Goal: Task Accomplishment & Management: Manage account settings

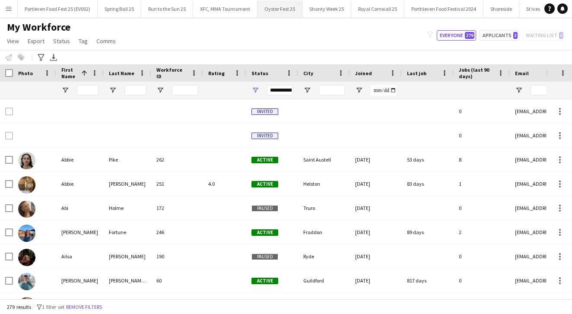
click at [290, 11] on button "Oyster Fest 25 Close" at bounding box center [279, 8] width 45 height 17
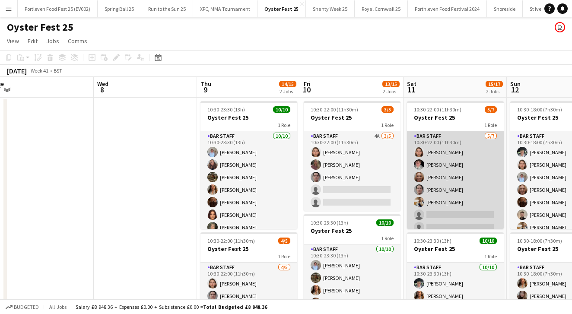
scroll to position [0, 333]
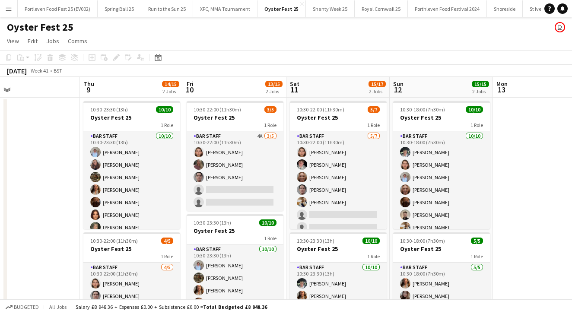
click at [241, 89] on app-board-header-date "Fri 10 13/15 2 Jobs" at bounding box center [234, 87] width 103 height 21
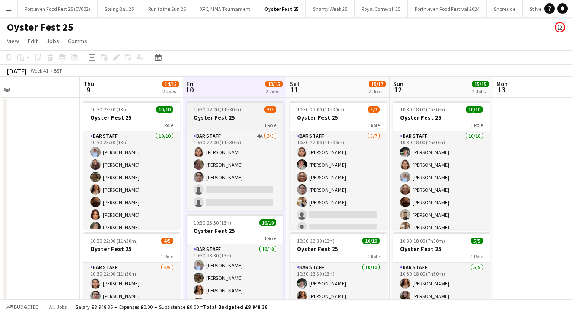
click at [246, 117] on h3 "Oyster Fest 25" at bounding box center [235, 118] width 97 height 8
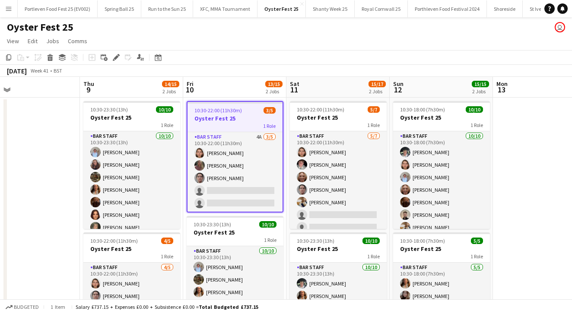
click at [239, 88] on app-board-header-date "Fri 10 13/15 2 Jobs" at bounding box center [234, 87] width 103 height 21
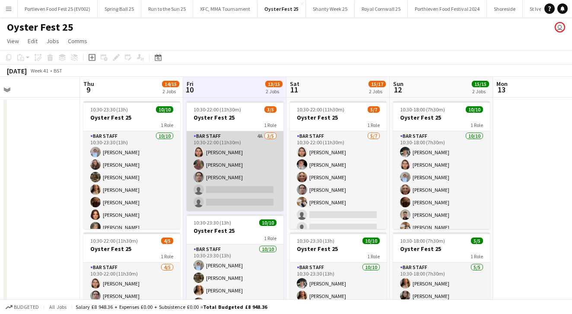
click at [250, 161] on app-card-role "Bar Staff 4A [DATE] 10:30-22:00 (11h30m) [PERSON_NAME] [PERSON_NAME] [PERSON_NA…" at bounding box center [235, 170] width 97 height 79
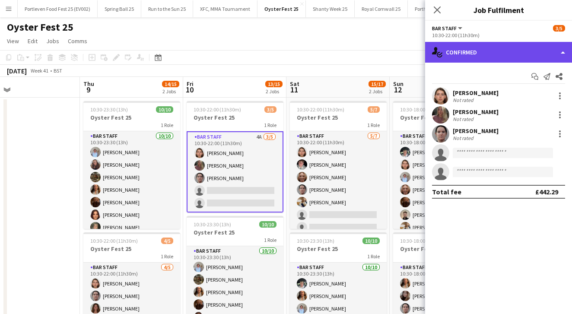
click at [462, 56] on div "single-neutral-actions-check-2 Confirmed" at bounding box center [498, 52] width 147 height 21
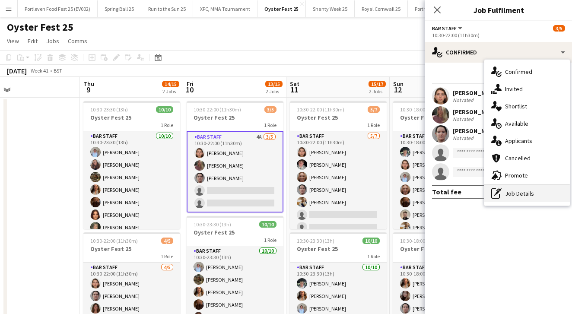
click at [523, 196] on div "pen-write Job Details" at bounding box center [526, 193] width 85 height 17
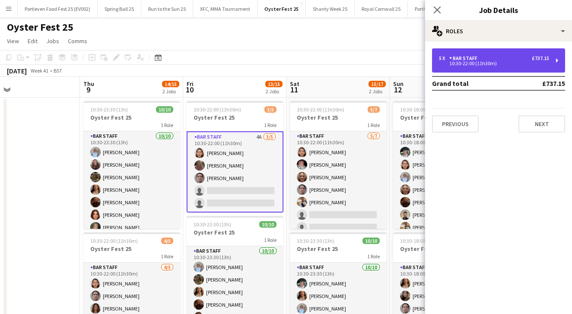
click at [501, 58] on div "5 x Bar Staff £737.15" at bounding box center [494, 58] width 110 height 6
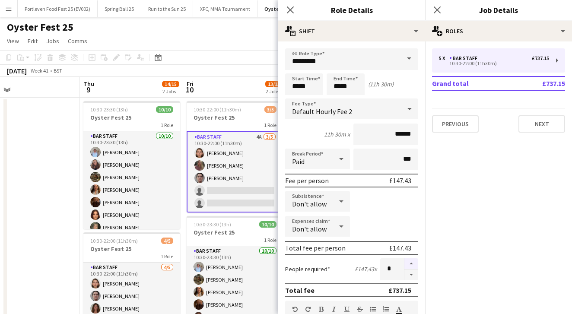
click at [412, 262] on button "button" at bounding box center [411, 263] width 14 height 11
type input "*"
click at [440, 9] on icon "Close pop-in" at bounding box center [437, 10] width 8 height 8
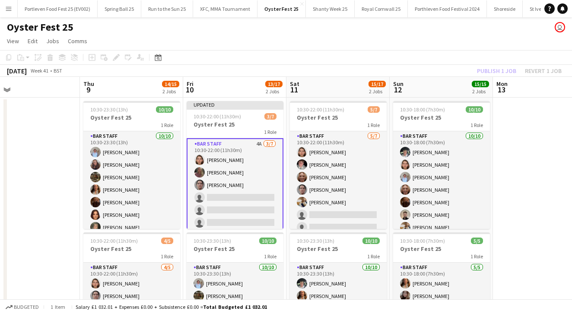
click at [274, 169] on app-card-role "Bar Staff 4A [DATE] 10:30-22:00 (11h30m) [PERSON_NAME] [PERSON_NAME] [PERSON_NA…" at bounding box center [235, 191] width 97 height 106
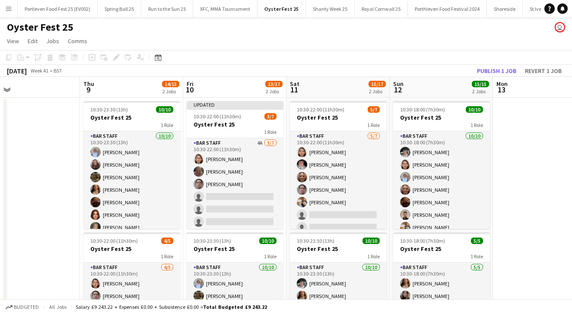
click at [559, 199] on app-date-cell at bounding box center [544, 238] width 103 height 280
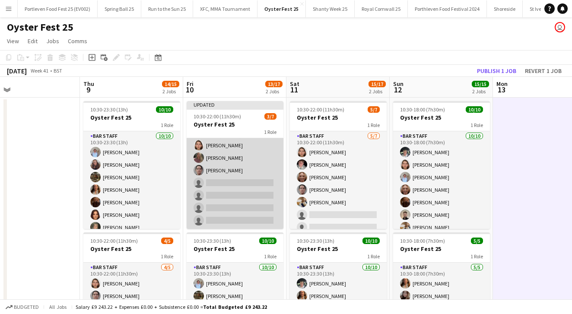
scroll to position [14, 0]
click at [260, 172] on app-card-role "Bar Staff 4A [DATE] 10:30-22:00 (11h30m) [PERSON_NAME] [PERSON_NAME] [PERSON_NA…" at bounding box center [235, 176] width 97 height 104
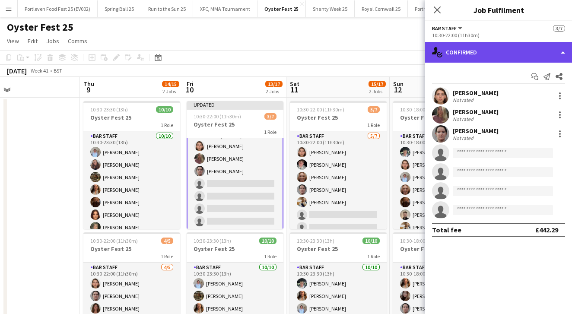
click at [497, 54] on div "single-neutral-actions-check-2 Confirmed" at bounding box center [498, 52] width 147 height 21
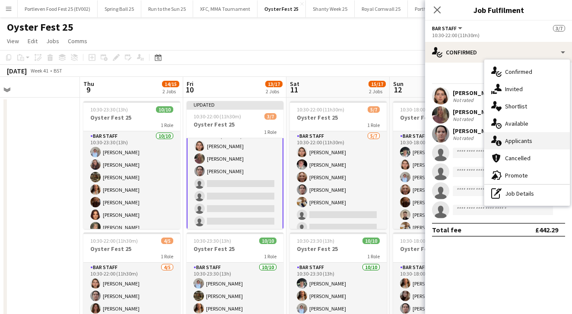
click at [515, 140] on span "Applicants" at bounding box center [518, 141] width 27 height 8
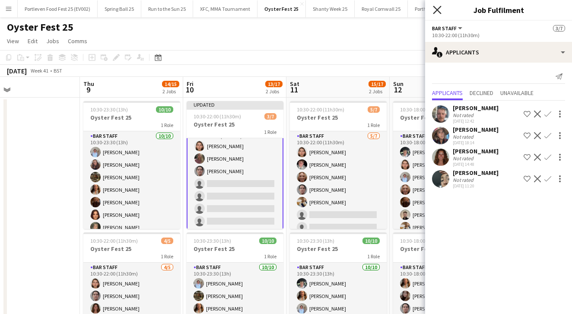
click at [435, 9] on icon "Close pop-in" at bounding box center [437, 10] width 8 height 8
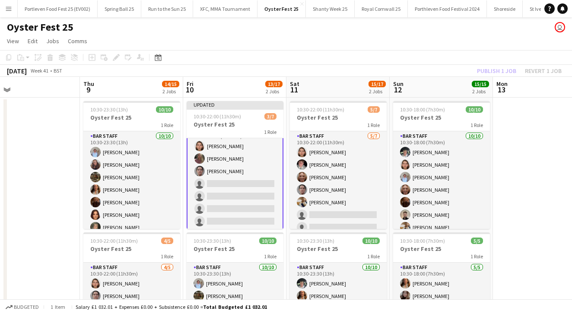
click at [519, 212] on app-date-cell at bounding box center [544, 238] width 103 height 280
